Goal: Browse casually

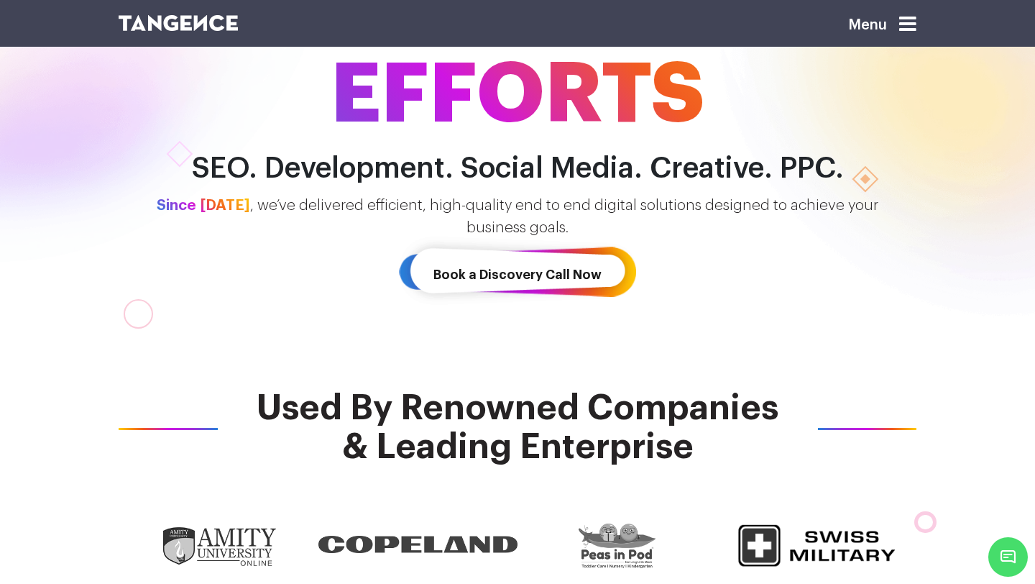
scroll to position [280, 0]
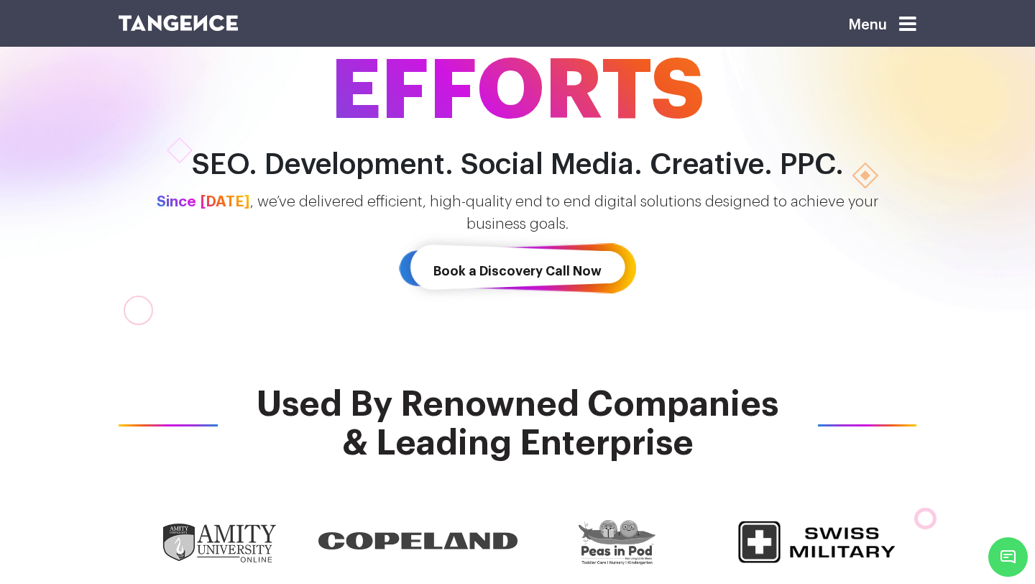
click at [446, 167] on h2 "SEO. Development. Social Media. Creative. PPC." at bounding box center [517, 165] width 819 height 32
drag, startPoint x: 446, startPoint y: 167, endPoint x: 601, endPoint y: 165, distance: 154.6
click at [601, 165] on h2 "SEO. Development. Social Media. Creative. PPC." at bounding box center [517, 165] width 819 height 32
drag, startPoint x: 601, startPoint y: 165, endPoint x: 448, endPoint y: 165, distance: 153.1
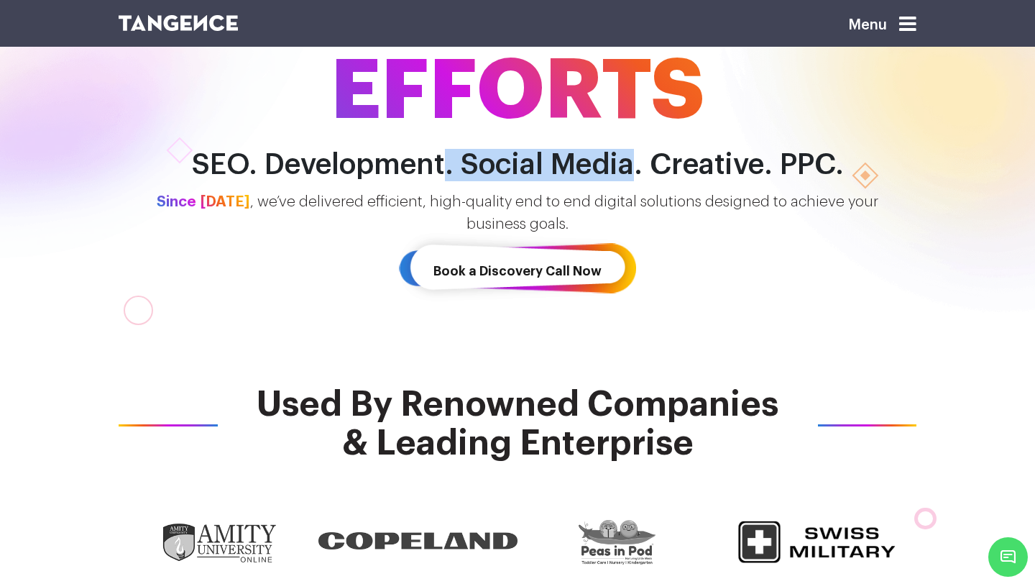
click at [448, 165] on h2 "SEO. Development. Social Media. Creative. PPC." at bounding box center [517, 165] width 819 height 32
click at [391, 201] on p "Since [DATE] , we’ve delivered efficient, high-quality end to end digital solut…" at bounding box center [517, 213] width 819 height 45
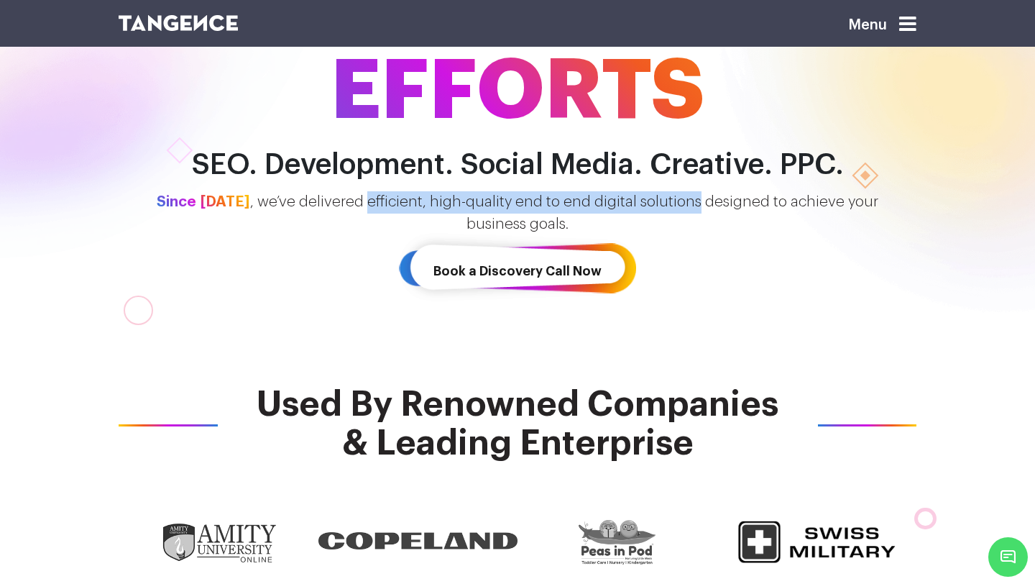
drag, startPoint x: 391, startPoint y: 201, endPoint x: 665, endPoint y: 208, distance: 273.9
click at [665, 208] on p "Since [DATE] , we’ve delivered efficient, high-quality end to end digital solut…" at bounding box center [517, 213] width 819 height 45
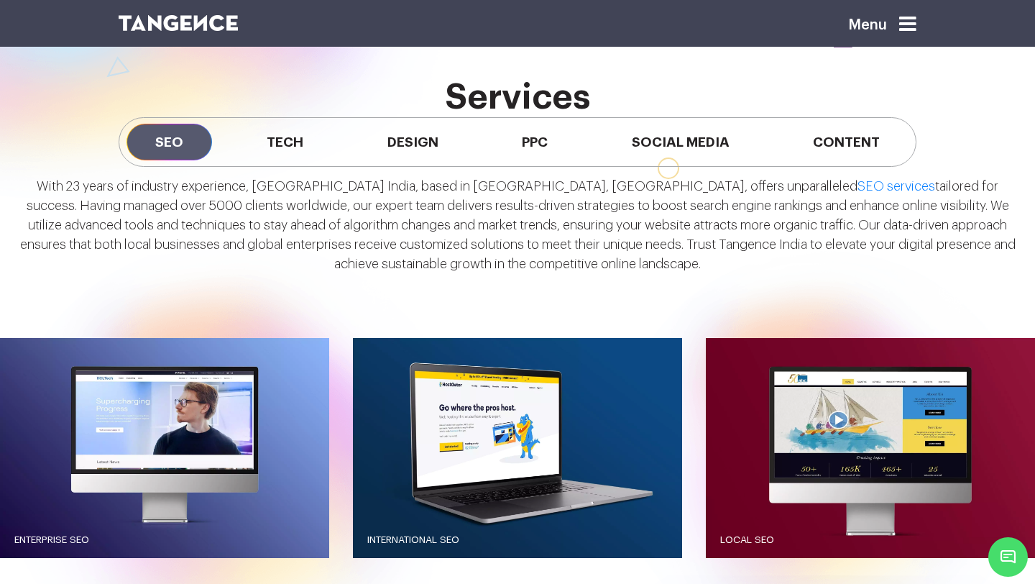
scroll to position [1216, 0]
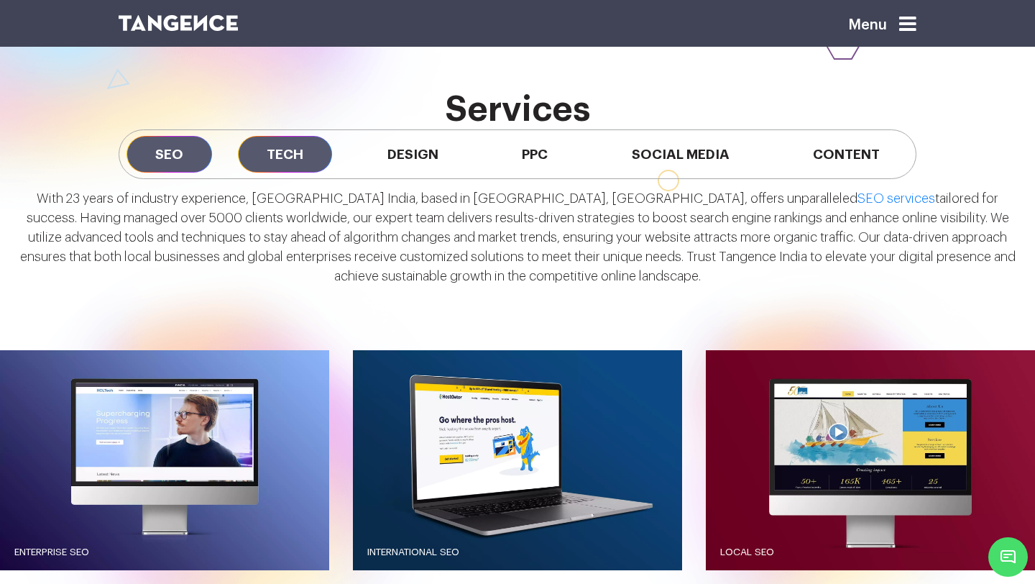
click at [282, 151] on span "Tech" at bounding box center [285, 154] width 94 height 37
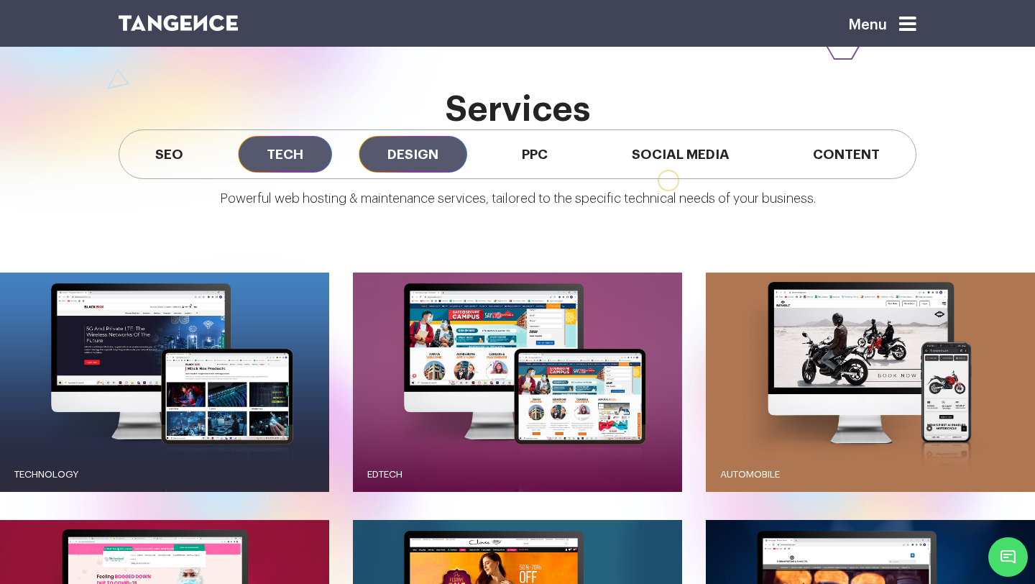
click at [431, 155] on span "Design" at bounding box center [413, 154] width 109 height 37
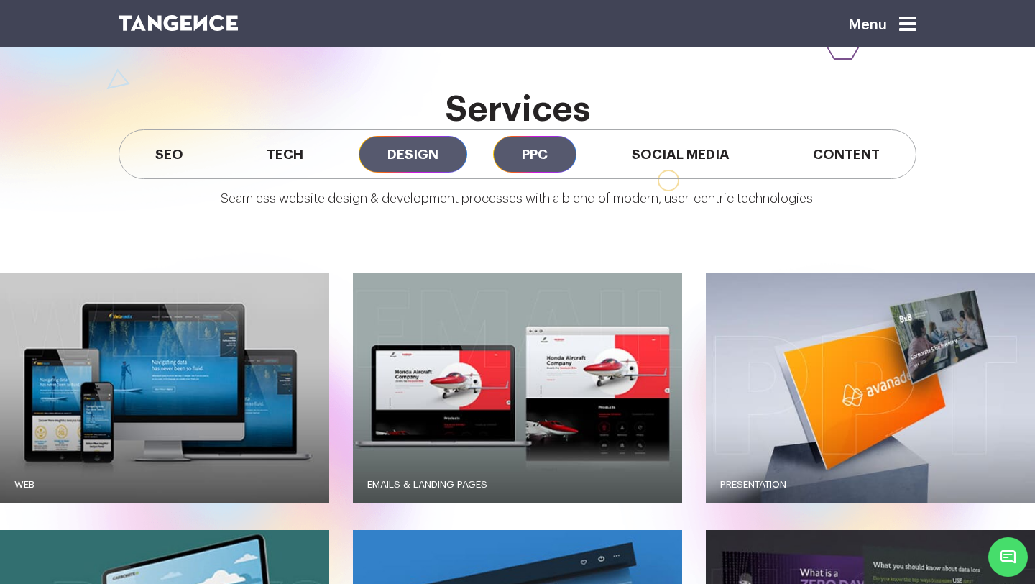
click at [528, 153] on span "PPC" at bounding box center [534, 154] width 83 height 37
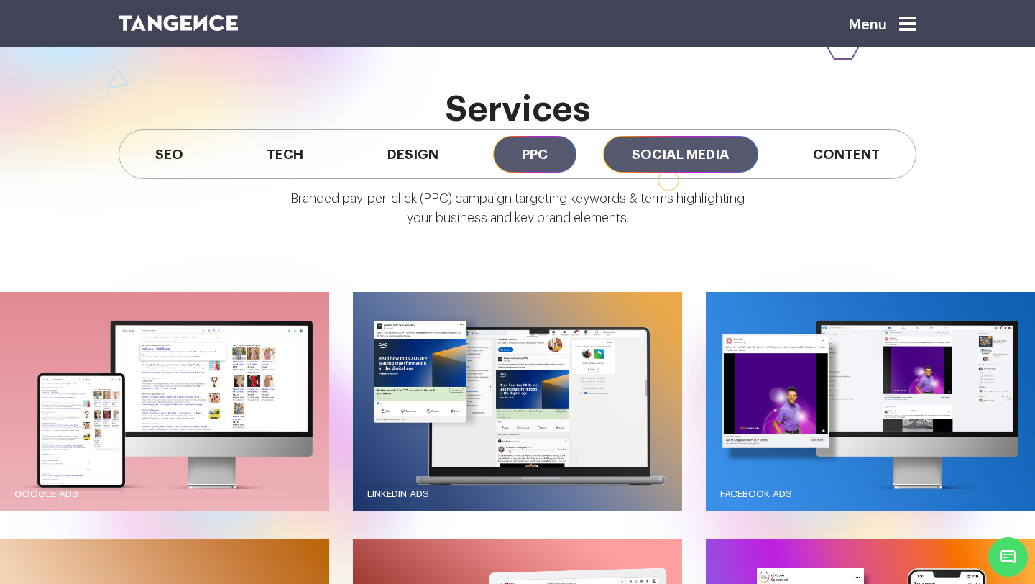
click at [684, 155] on span "Social Media" at bounding box center [680, 154] width 155 height 37
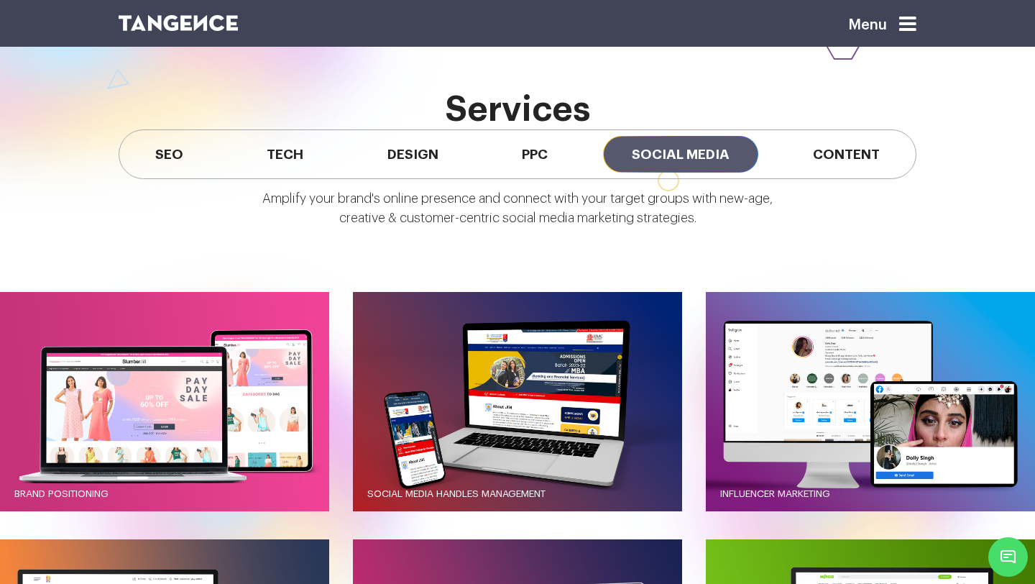
click at [666, 185] on div "Amplify your brand's online presence and connect with your target groups with n…" at bounding box center [517, 213] width 1035 height 68
click at [847, 155] on span "Content" at bounding box center [846, 154] width 124 height 37
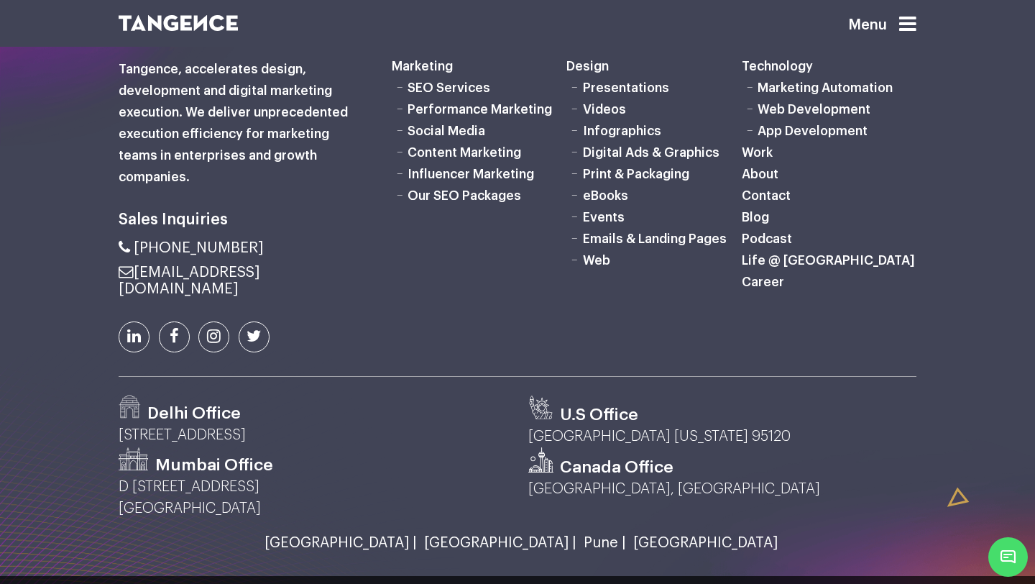
scroll to position [4020, 0]
